Goal: Task Accomplishment & Management: Manage account settings

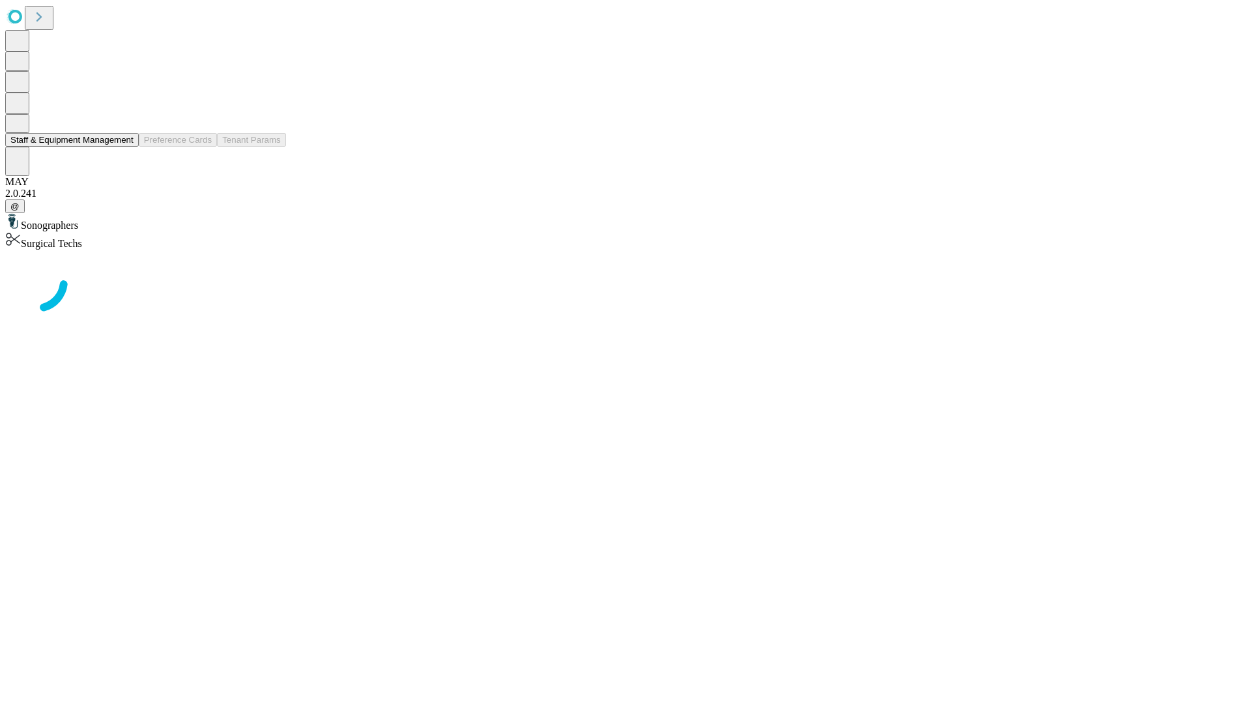
click at [124, 147] on button "Staff & Equipment Management" at bounding box center [72, 140] width 134 height 14
